Goal: Task Accomplishment & Management: Use online tool/utility

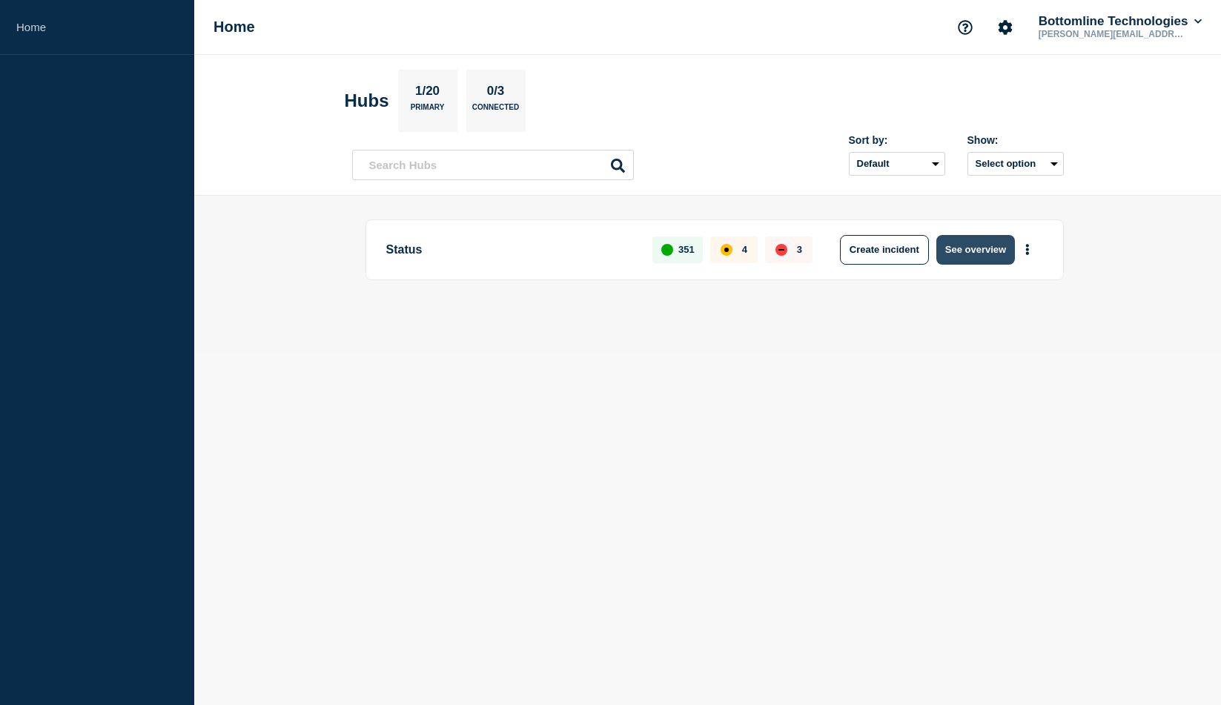
click at [969, 242] on button "See overview" at bounding box center [976, 250] width 79 height 30
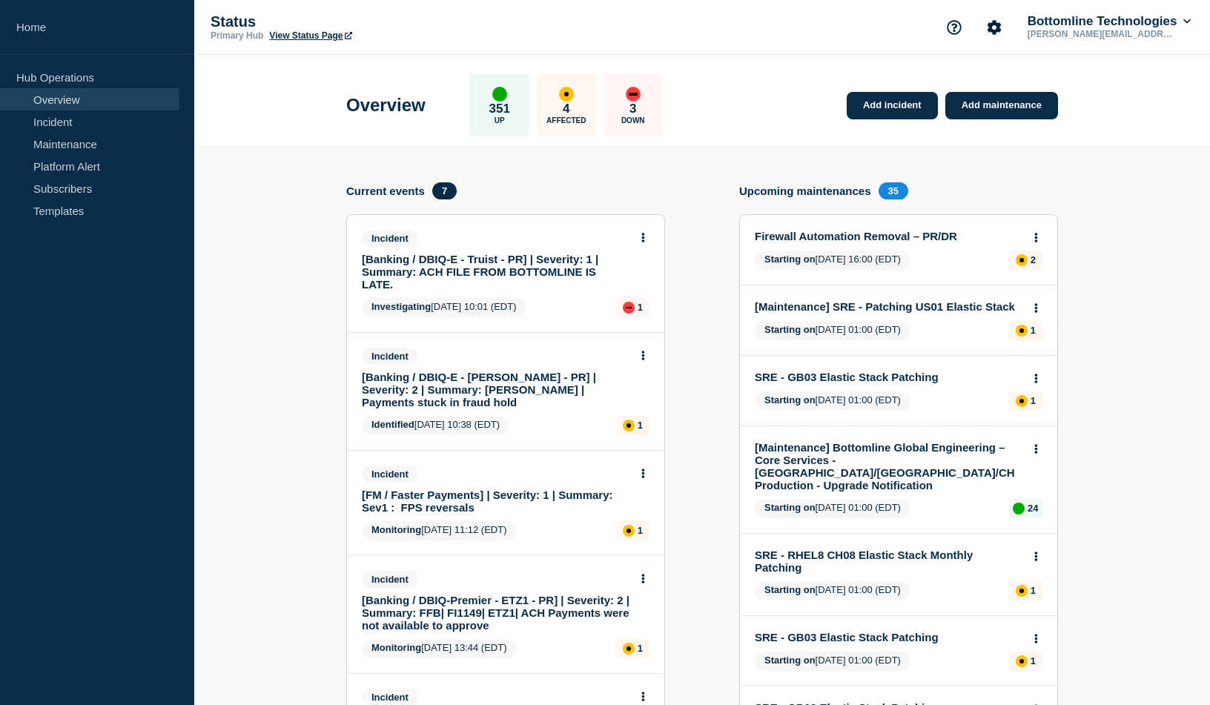
click at [507, 265] on link "[Banking / DBIQ-E - Truist - PR] | Severity: 1 | Summary: ACH FILE FROM BOTTOML…" at bounding box center [496, 272] width 268 height 38
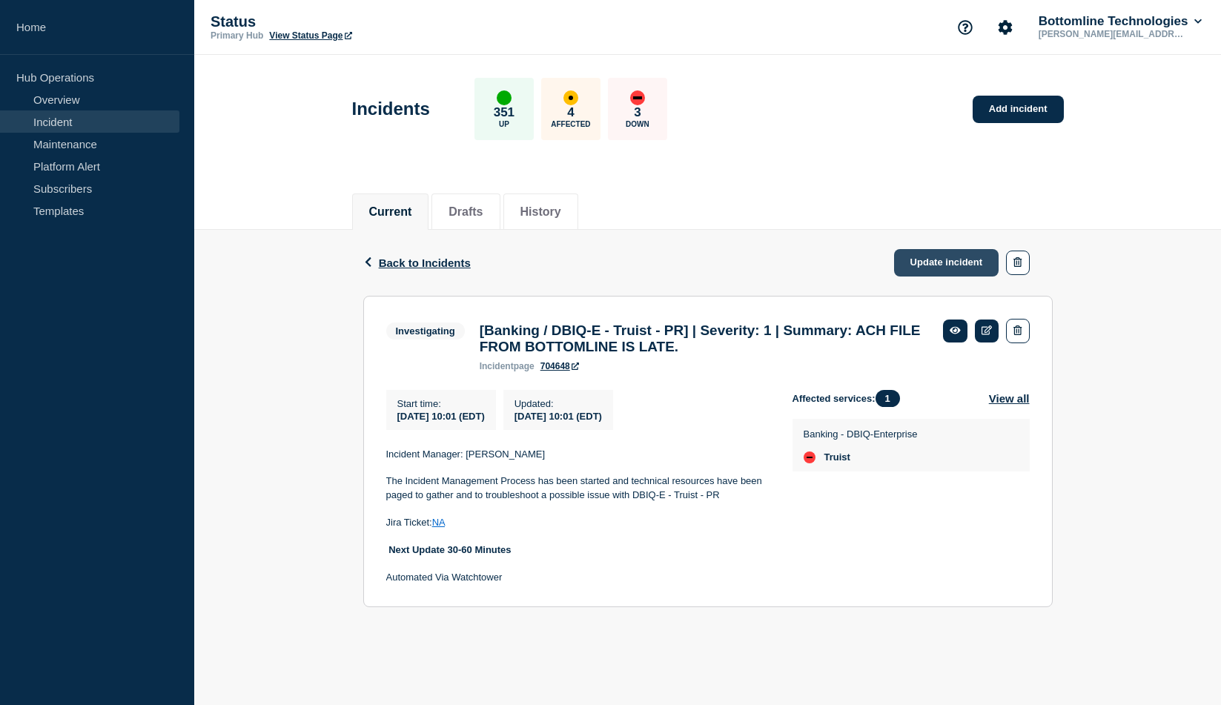
click at [937, 263] on link "Update incident" at bounding box center [946, 262] width 105 height 27
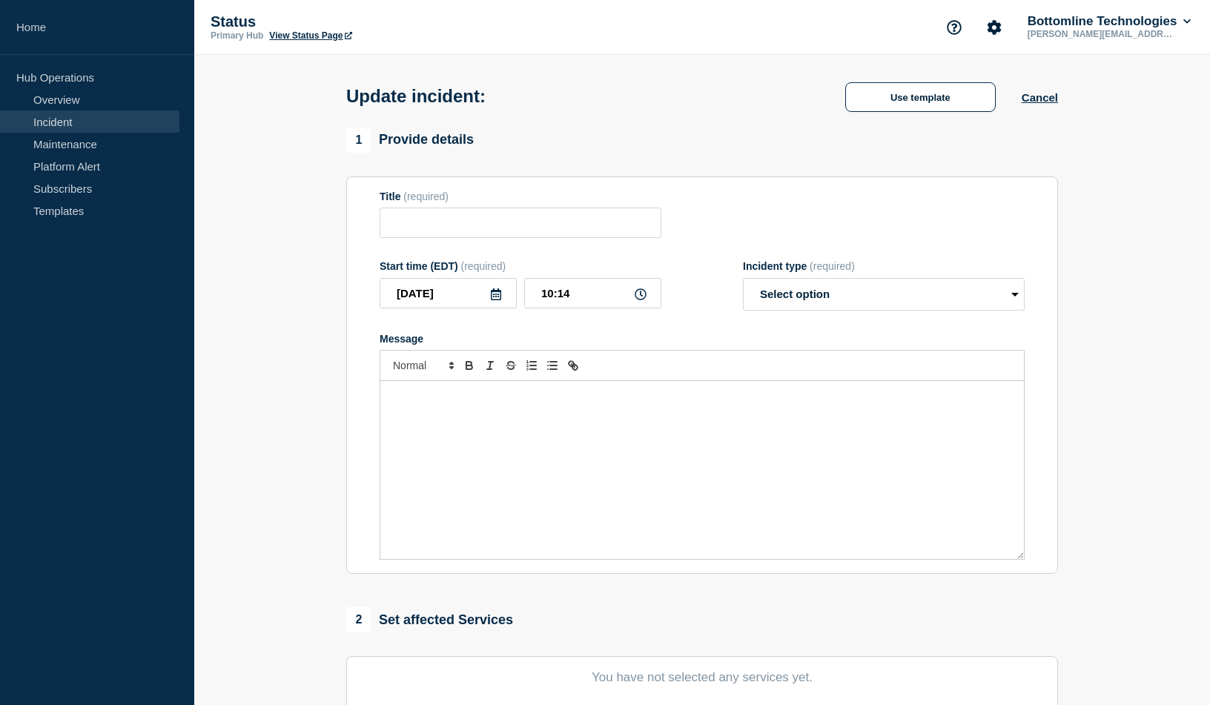
type input "[Banking / DBIQ-E - Truist - PR] | Severity: 1 | Summary: ACH FILE FROM BOTTOML…"
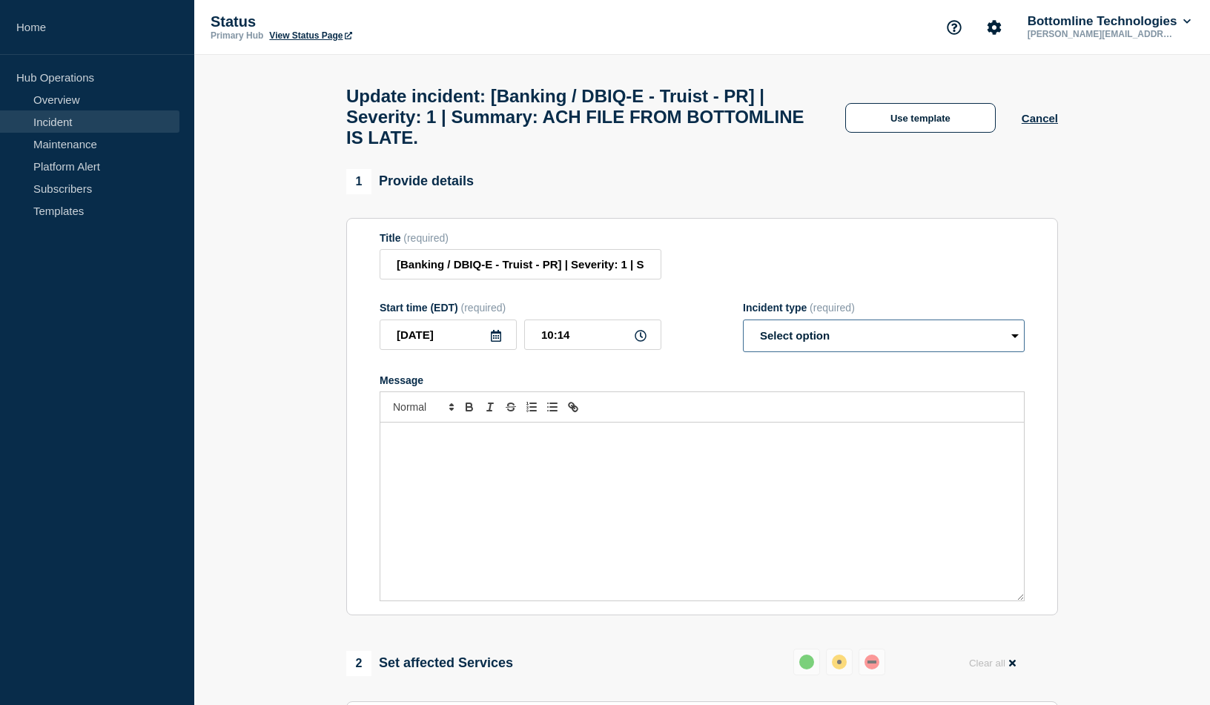
click at [898, 349] on select "Select option Investigating Identified Monitoring Resolved" at bounding box center [884, 336] width 282 height 33
select select "resolved"
click at [743, 330] on select "Select option Investigating Identified Monitoring Resolved" at bounding box center [884, 336] width 282 height 33
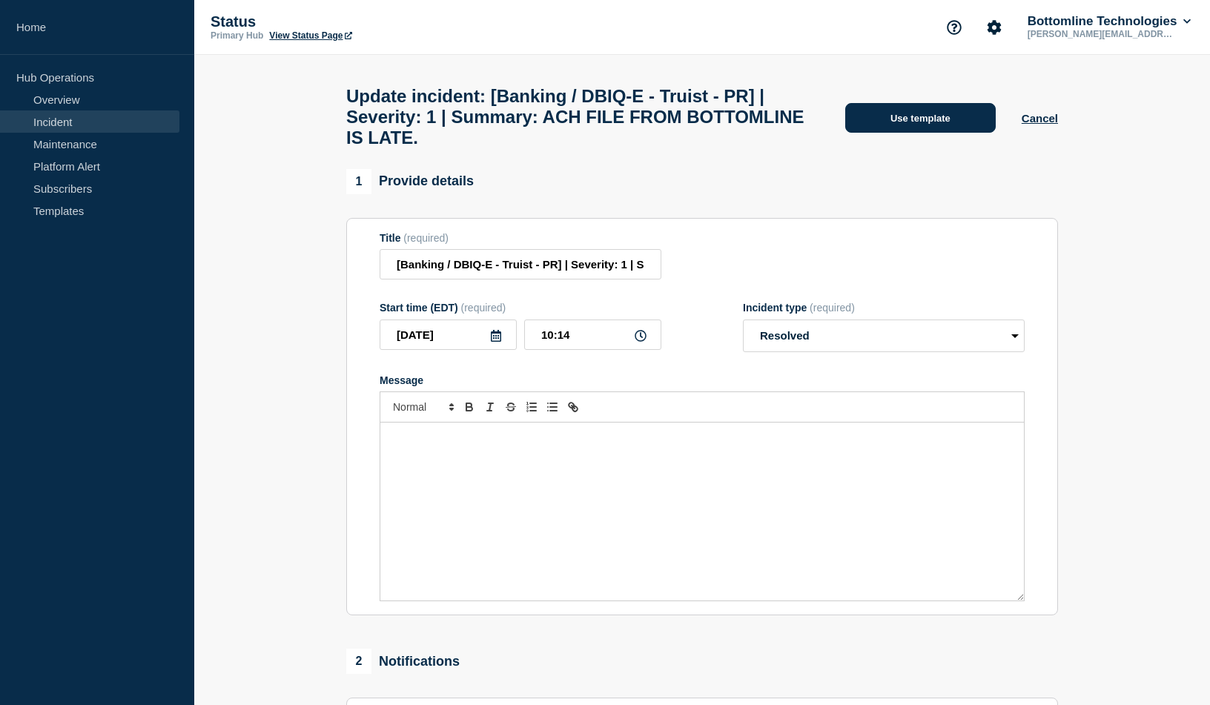
click at [916, 125] on button "Use template" at bounding box center [920, 118] width 151 height 30
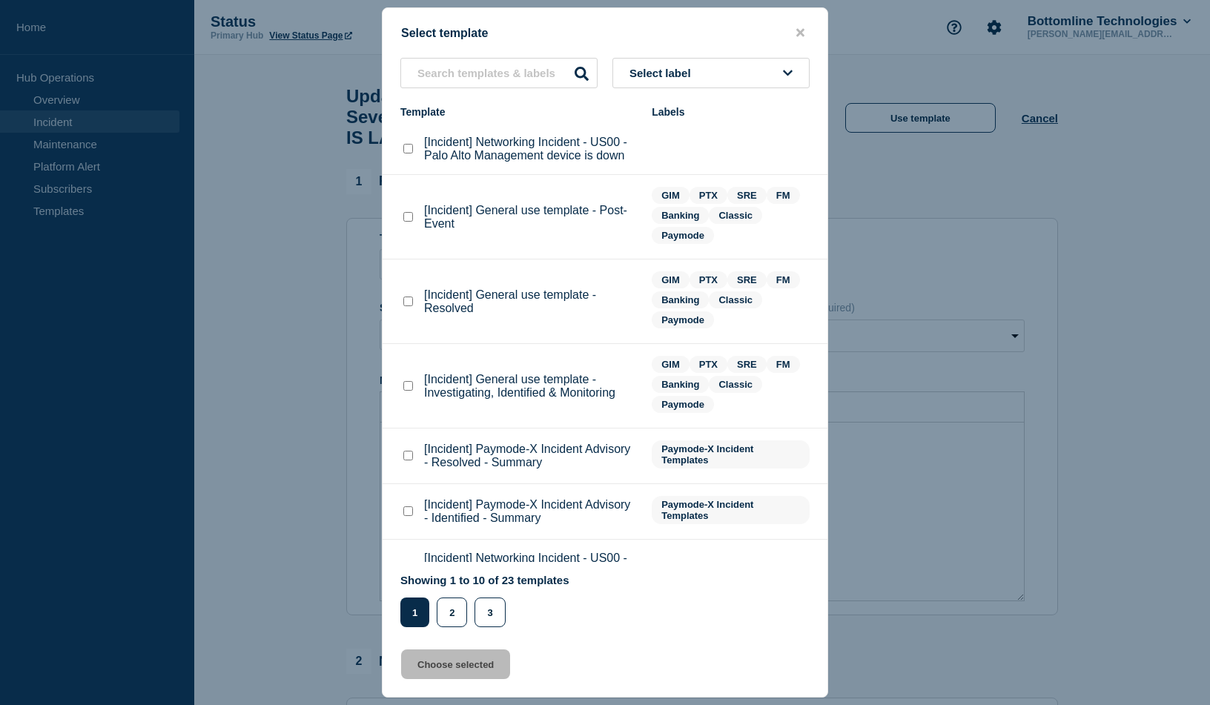
click at [407, 301] on checkbox"] "[Incident] General use template - Resolved checkbox" at bounding box center [408, 302] width 10 height 10
checkbox checkbox"] "true"
click at [461, 670] on button "Choose selected" at bounding box center [455, 665] width 109 height 30
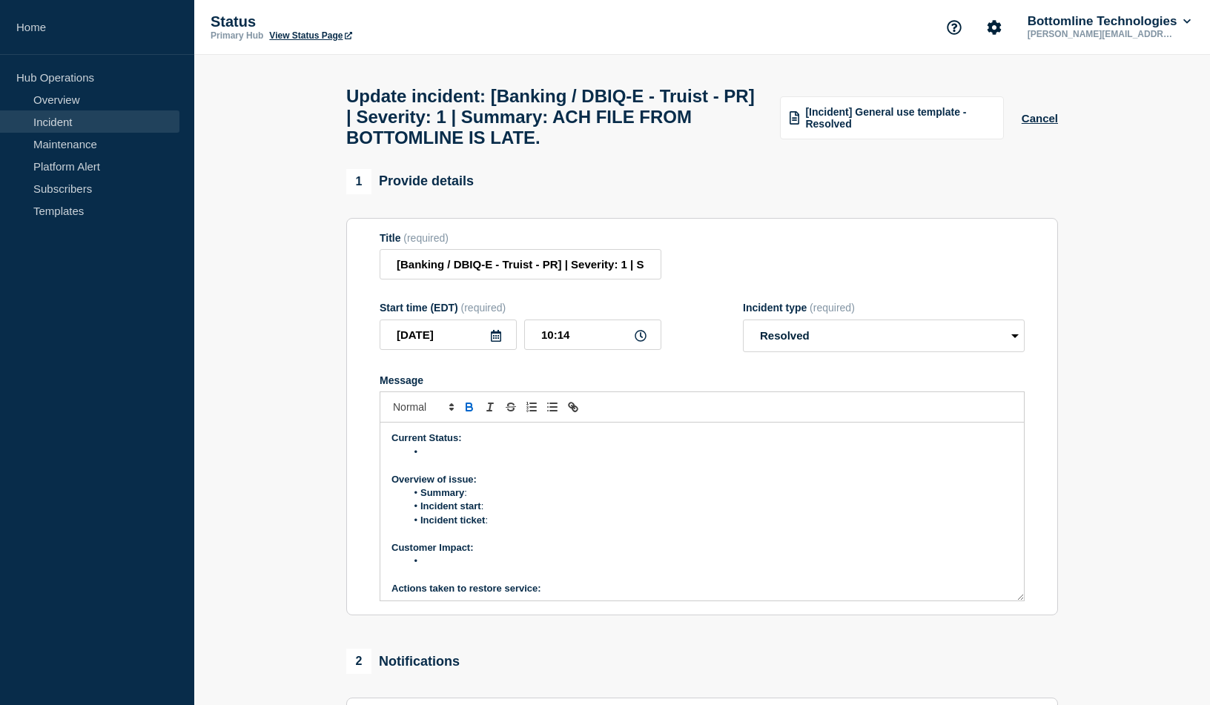
click at [469, 456] on li "Message" at bounding box center [709, 452] width 607 height 13
click at [515, 500] on li "Summary :" at bounding box center [709, 492] width 607 height 13
click at [519, 513] on li "Incident start :" at bounding box center [709, 506] width 607 height 13
click at [498, 513] on li "Incident start :" at bounding box center [709, 506] width 607 height 13
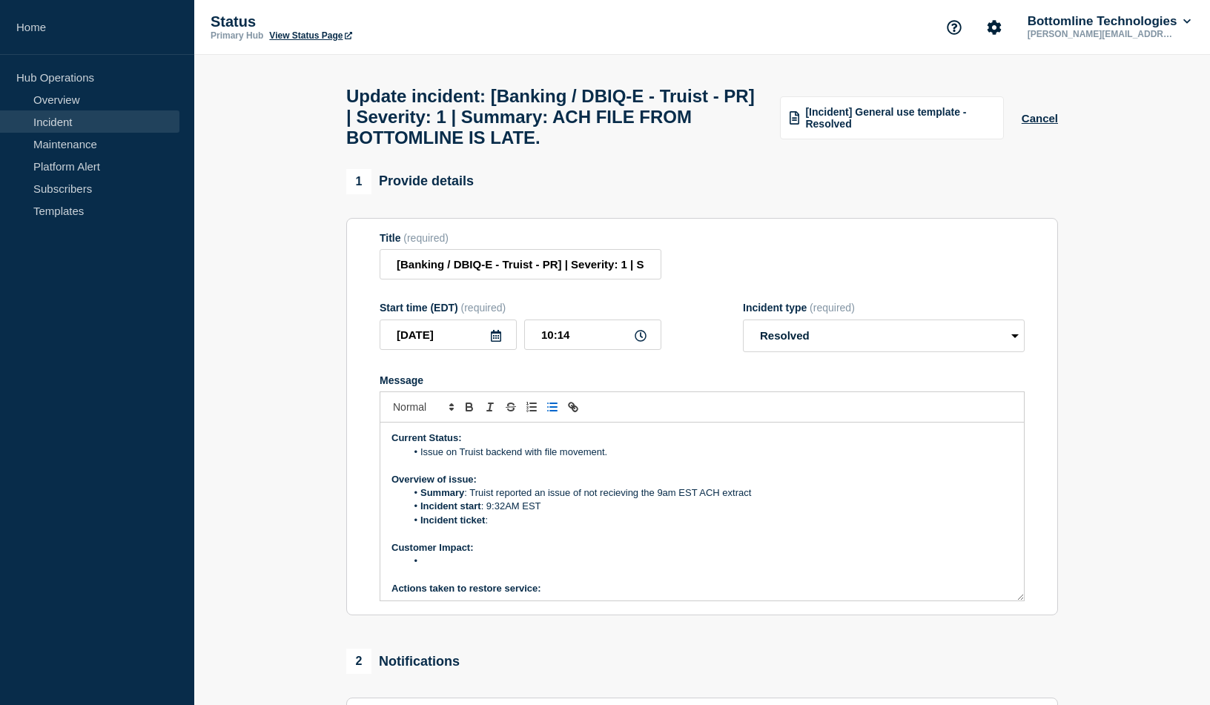
click at [509, 527] on li "Incident ticket :" at bounding box center [709, 520] width 607 height 13
click at [501, 527] on li "Incident ticket :" at bounding box center [709, 520] width 607 height 13
click at [449, 526] on strong "Incident ticket" at bounding box center [452, 520] width 65 height 11
click at [555, 411] on line "Toggle bulleted list" at bounding box center [553, 411] width 7 height 0
click at [448, 541] on li "Message" at bounding box center [709, 533] width 607 height 13
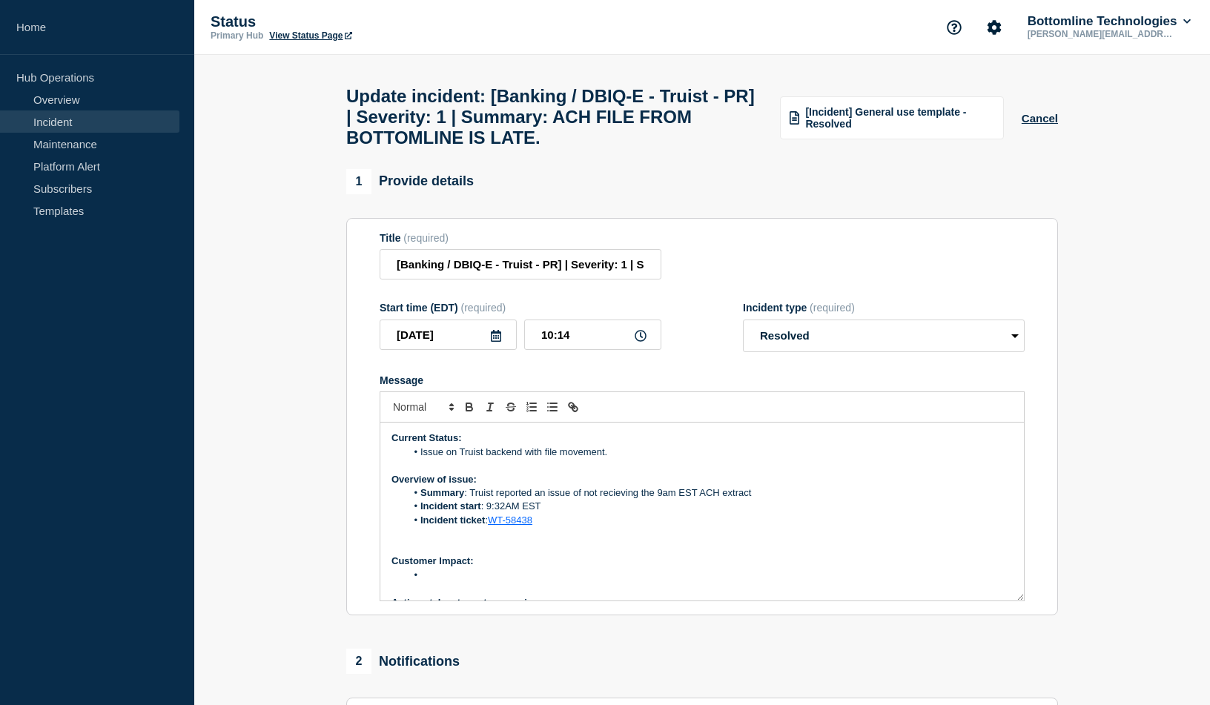
scroll to position [100, 0]
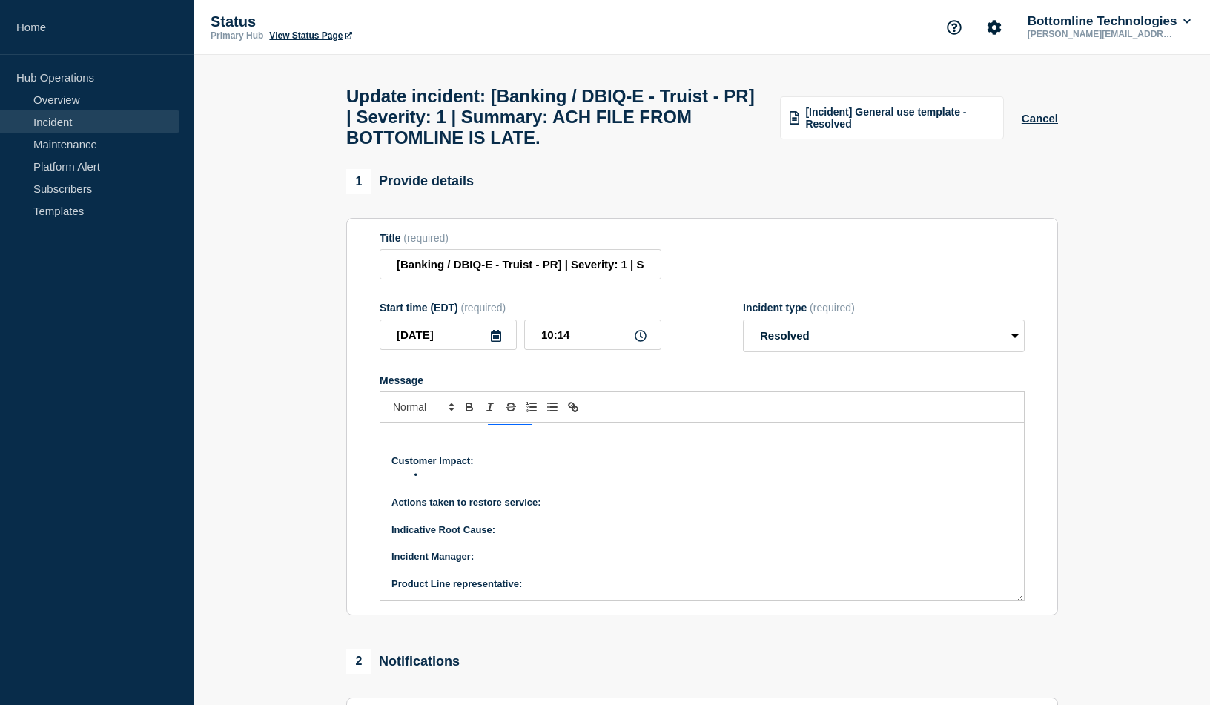
click at [447, 482] on li "Message" at bounding box center [709, 475] width 607 height 13
click at [555, 509] on p "Actions taken to restore service:" at bounding box center [702, 502] width 621 height 13
click at [532, 537] on p "Indicative Root Cause:" at bounding box center [702, 530] width 621 height 13
click at [495, 564] on p "﻿Incident Manager:" at bounding box center [702, 556] width 621 height 13
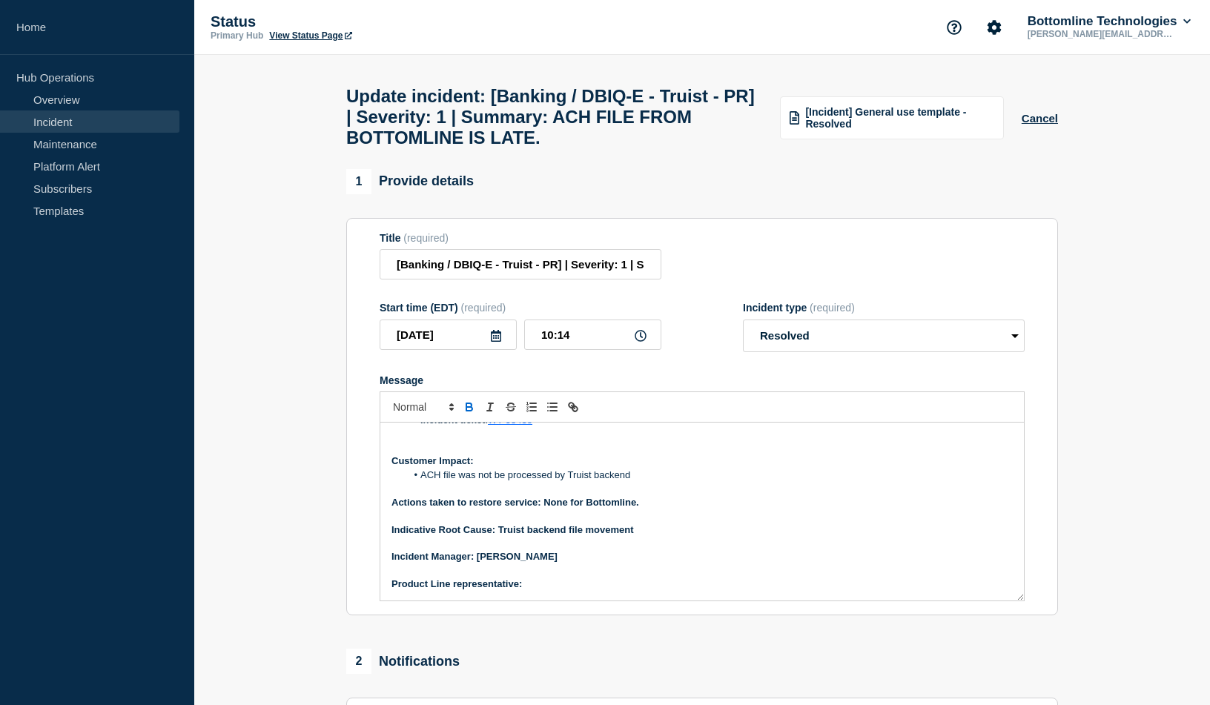
click at [532, 591] on p "Product Line representative:" at bounding box center [702, 584] width 621 height 13
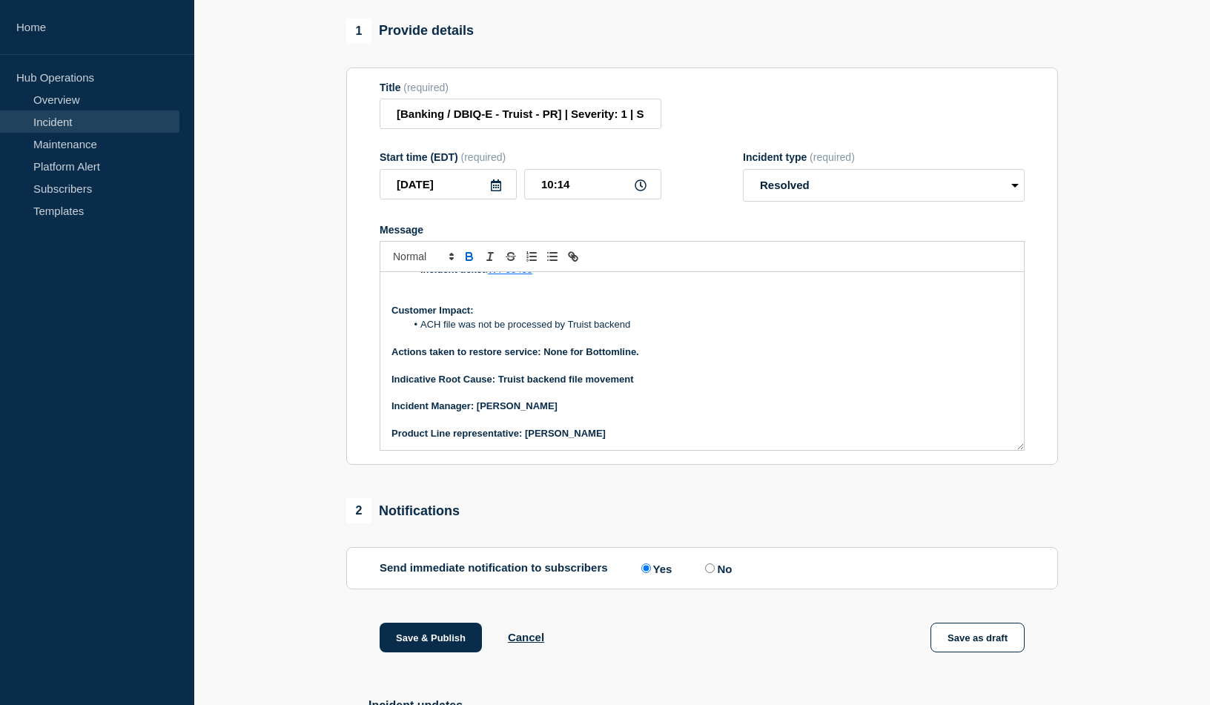
scroll to position [145, 0]
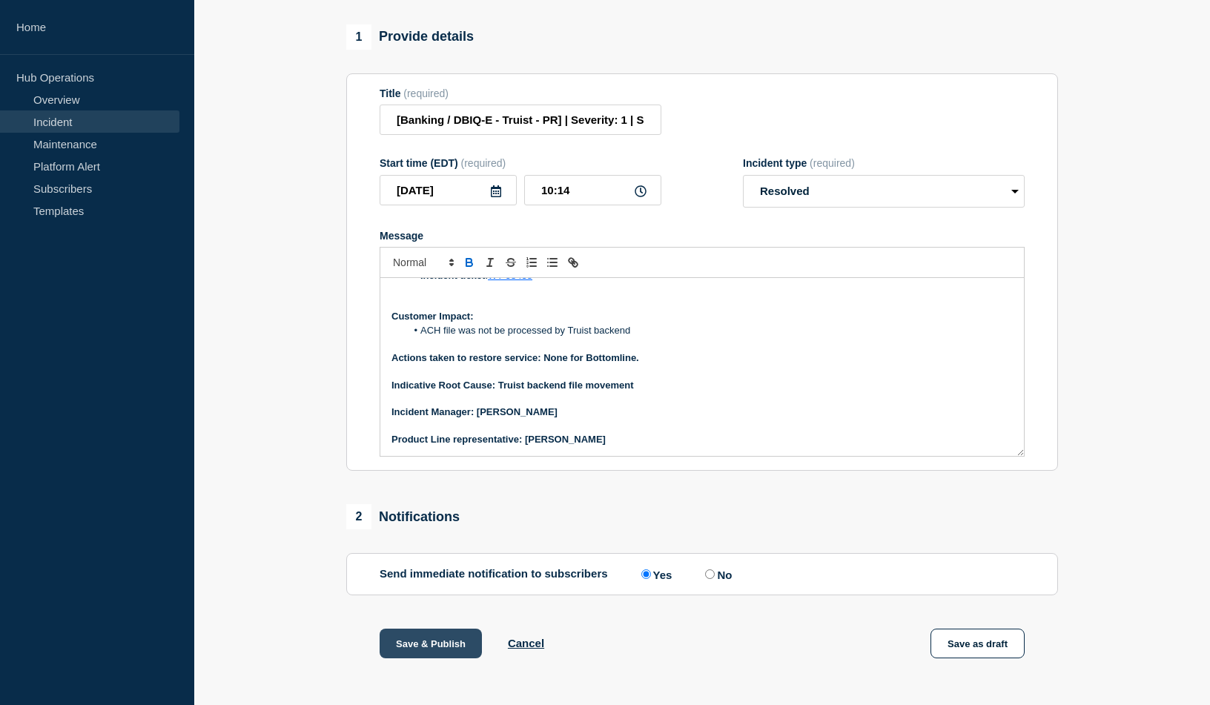
click at [454, 655] on button "Save & Publish" at bounding box center [431, 644] width 102 height 30
